Goal: Communication & Community: Answer question/provide support

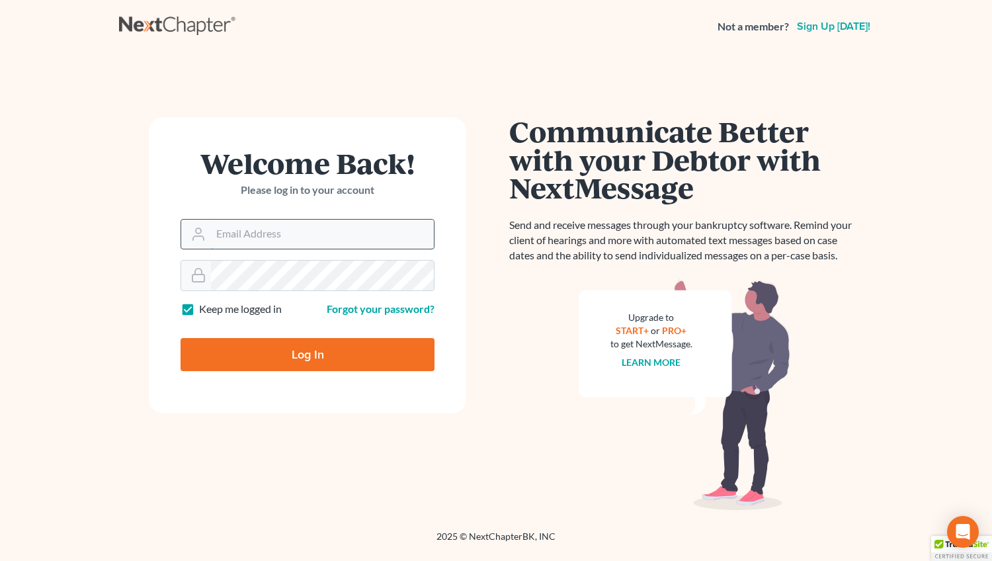
click at [229, 233] on input "Email Address" at bounding box center [322, 233] width 223 height 29
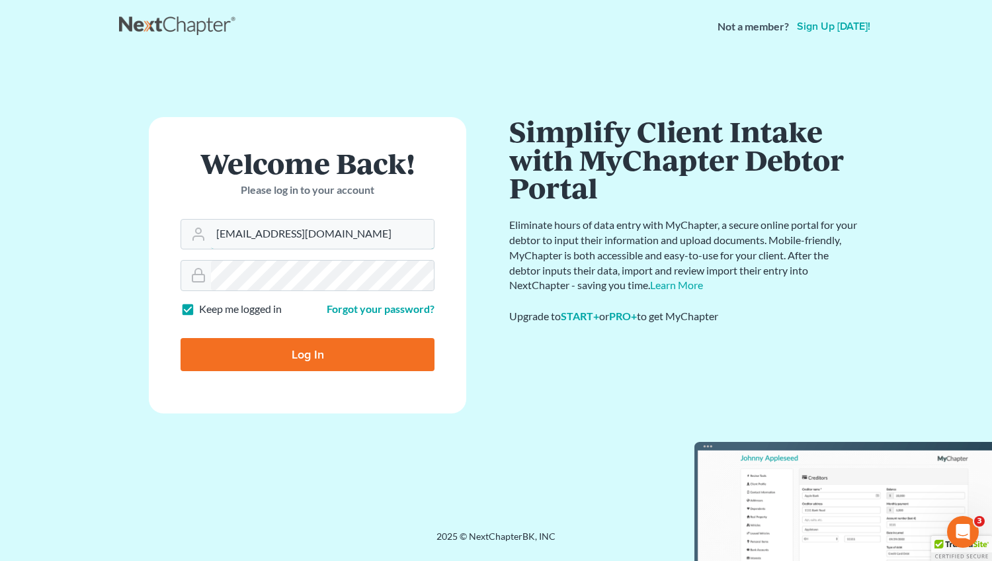
type input "mwalker@arthurlwalker.com"
click at [266, 367] on input "Log In" at bounding box center [307, 354] width 254 height 33
type input "Thinking..."
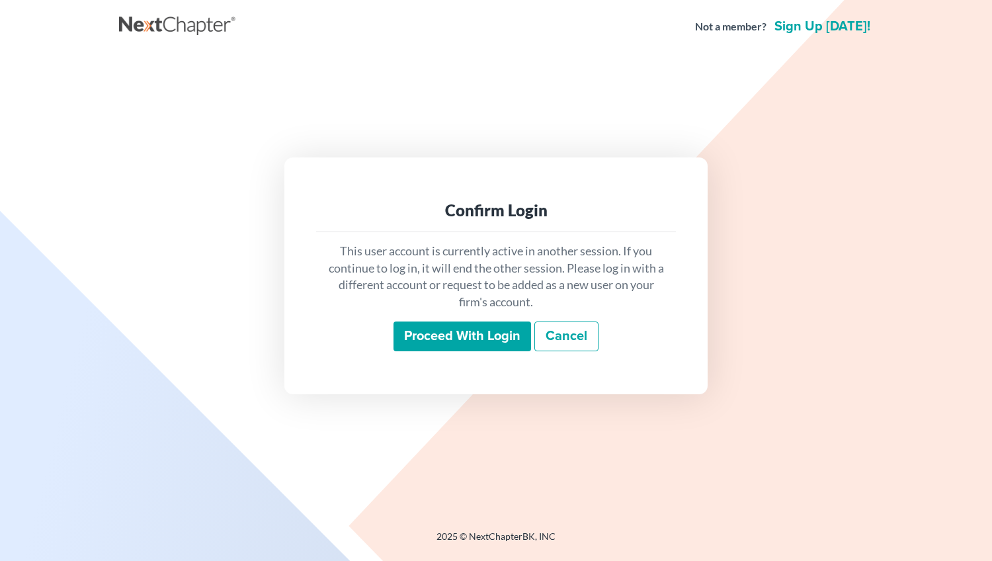
click at [443, 334] on input "Proceed with login" at bounding box center [461, 336] width 137 height 30
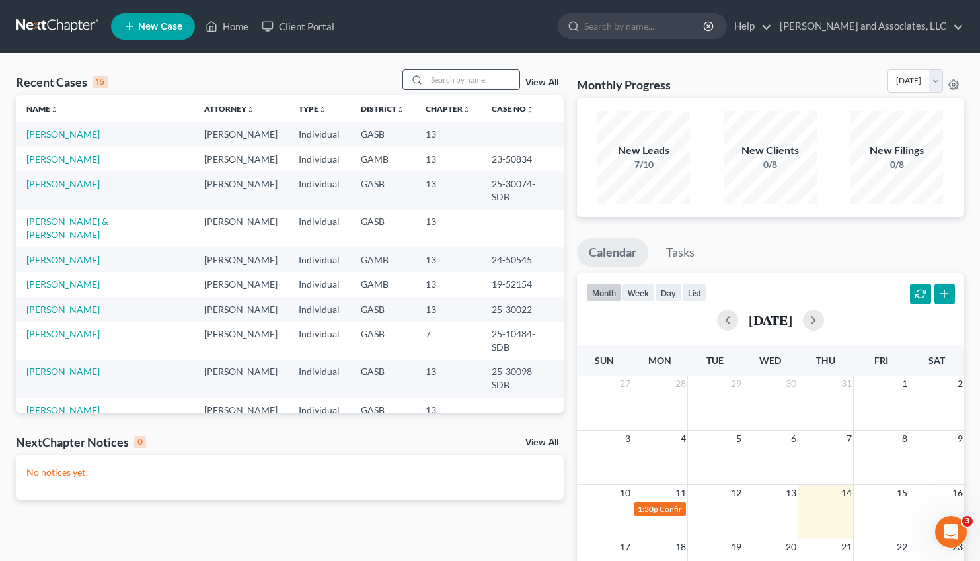
click at [427, 82] on input "search" at bounding box center [473, 79] width 93 height 19
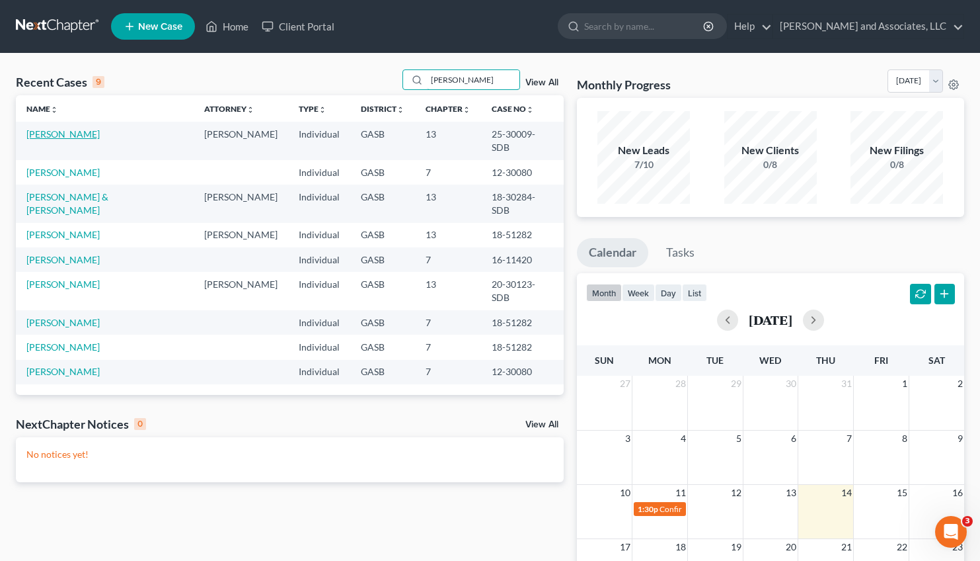
type input "[PERSON_NAME]"
click at [81, 132] on link "[PERSON_NAME]" at bounding box center [62, 133] width 73 height 11
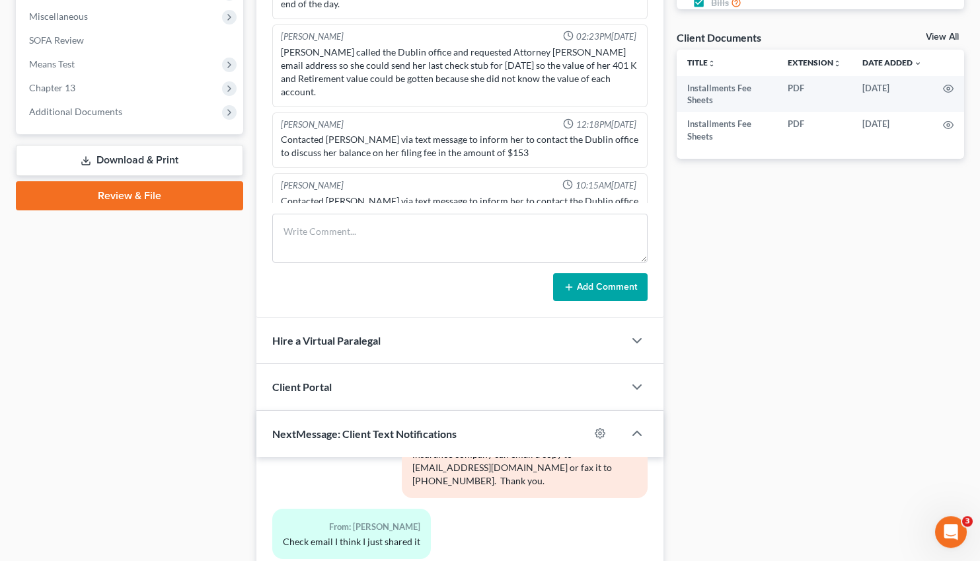
scroll to position [708, 0]
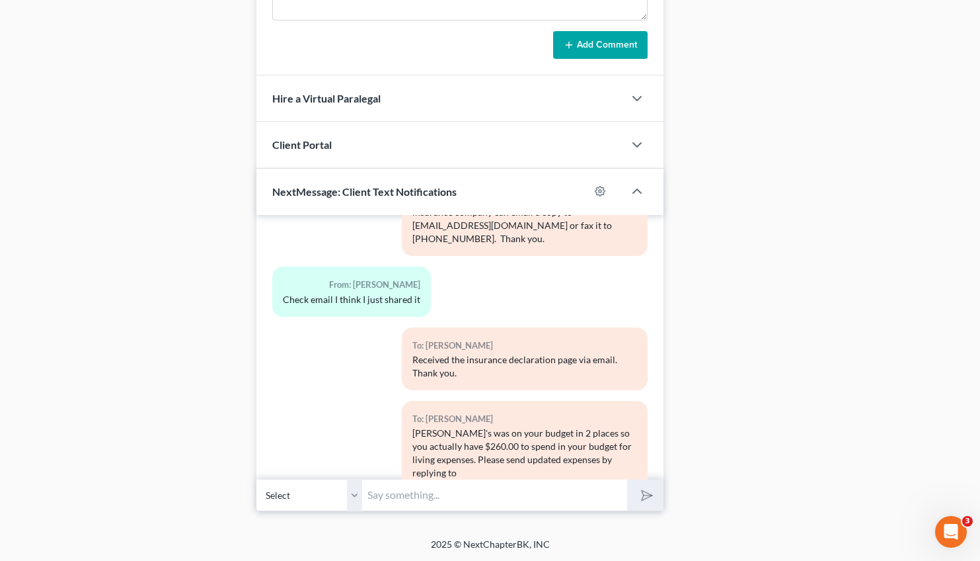
click at [415, 484] on input "text" at bounding box center [494, 495] width 265 height 32
type input "Good Morning, [PERSON_NAME]. Please provide your updated budget/living expenses…"
click at [640, 494] on icon "submit" at bounding box center [644, 494] width 19 height 19
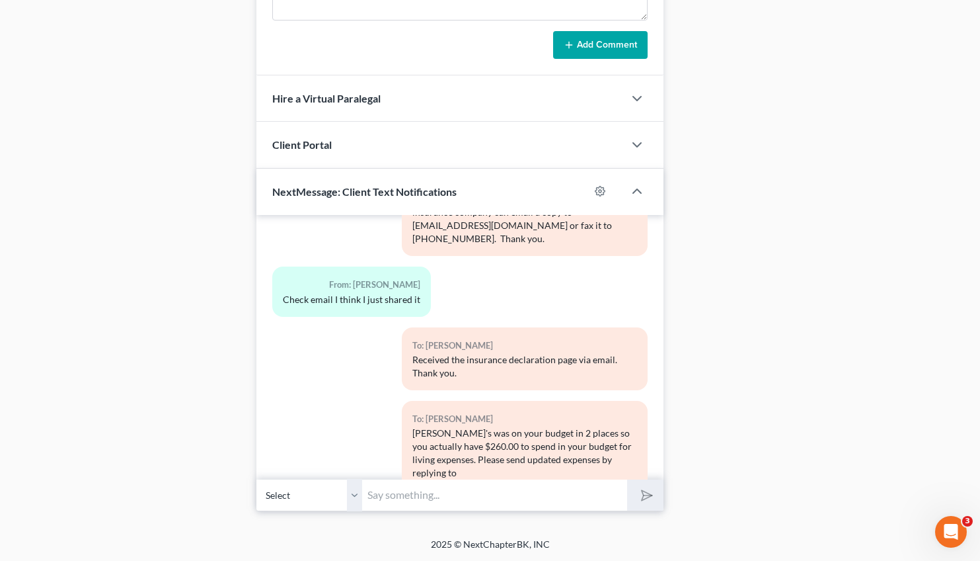
click at [471, 493] on input "text" at bounding box center [494, 495] width 265 height 32
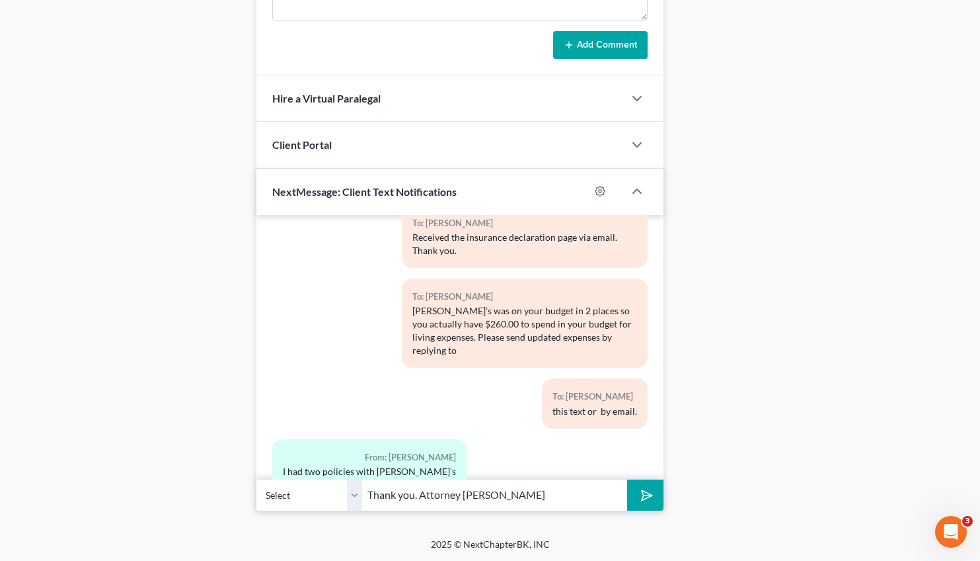
type input "Thank you. Attorney [PERSON_NAME]"
click at [650, 492] on icon "submit" at bounding box center [644, 494] width 19 height 19
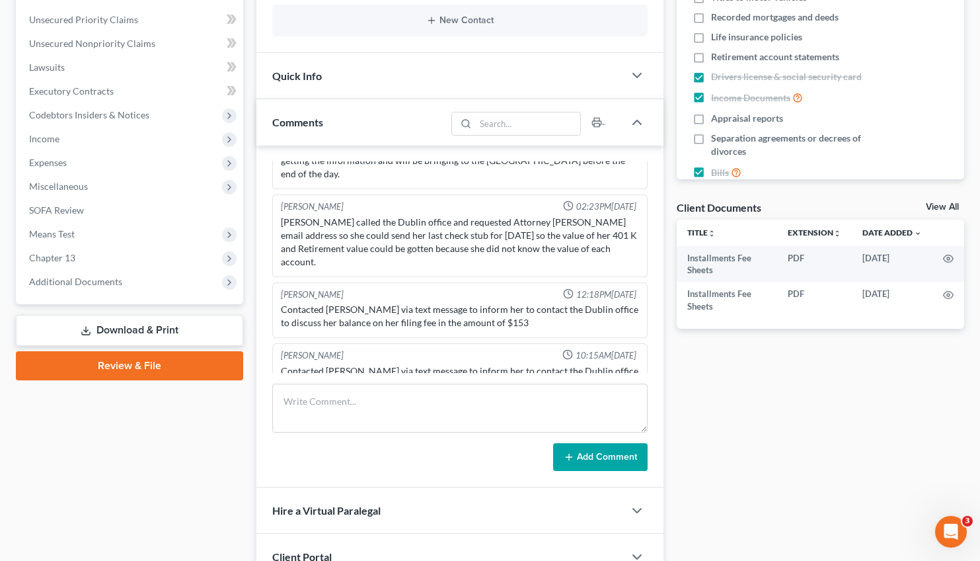
scroll to position [536, 0]
